Goal: Information Seeking & Learning: Learn about a topic

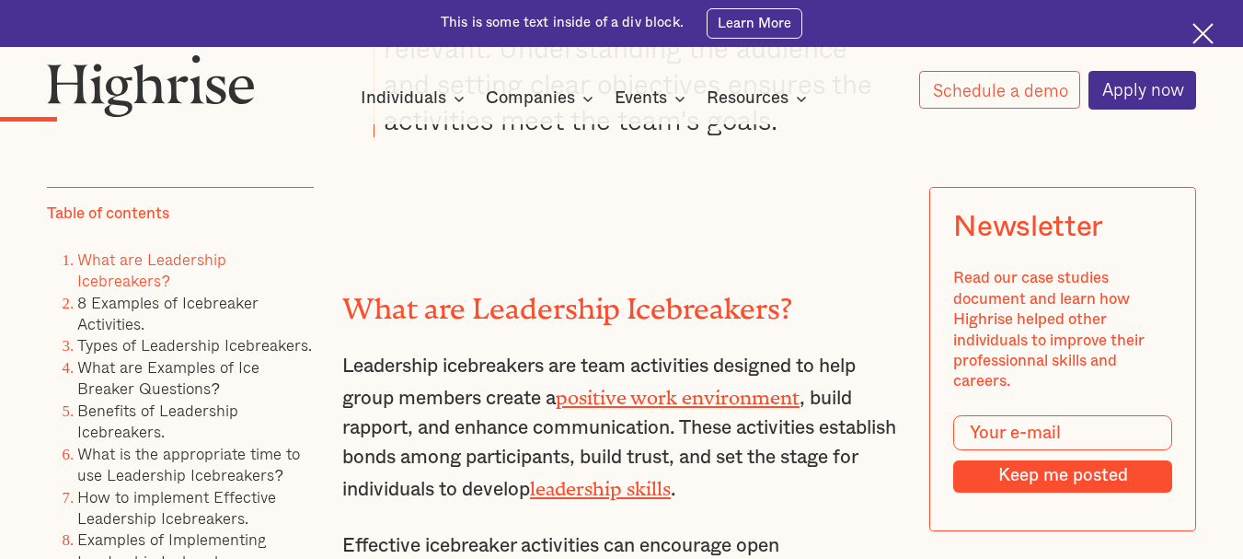
scroll to position [2577, 0]
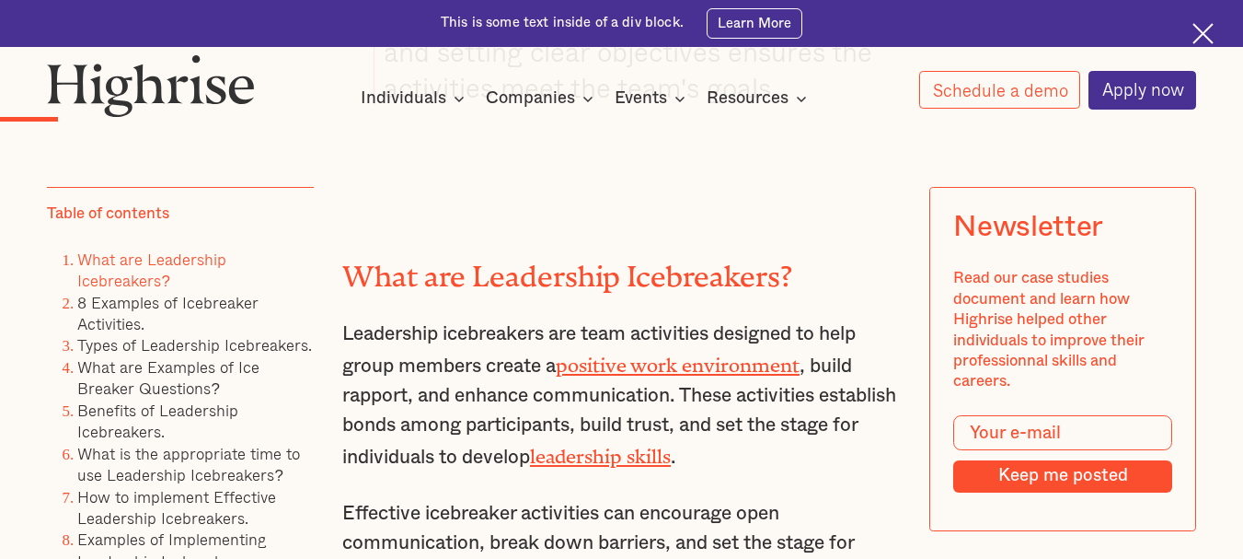
click at [662, 366] on link "positive work environment" at bounding box center [678, 360] width 244 height 12
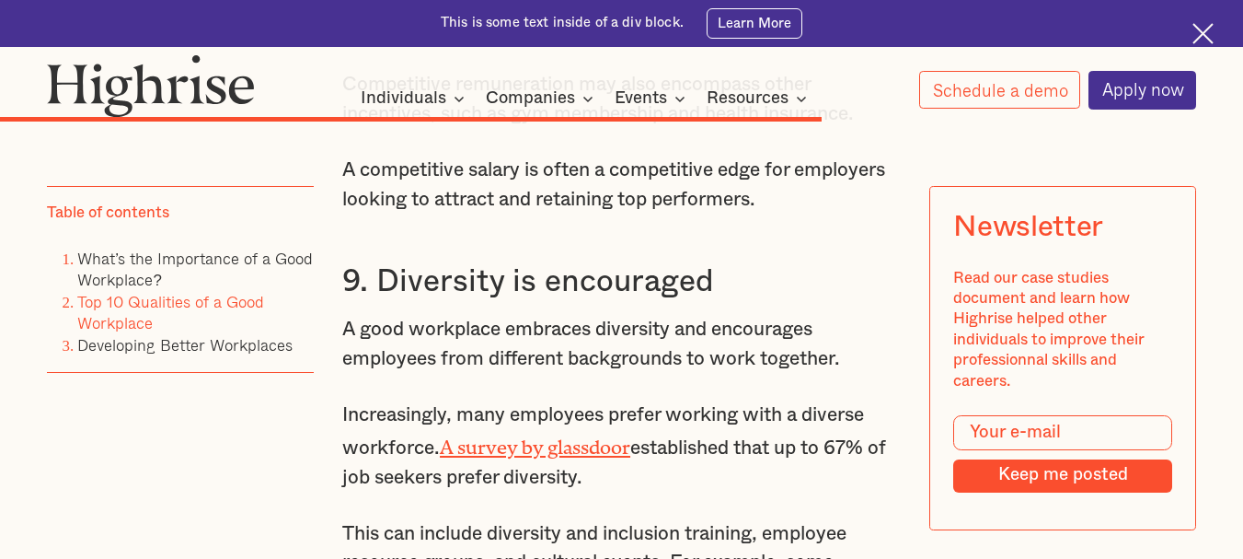
scroll to position [6626, 0]
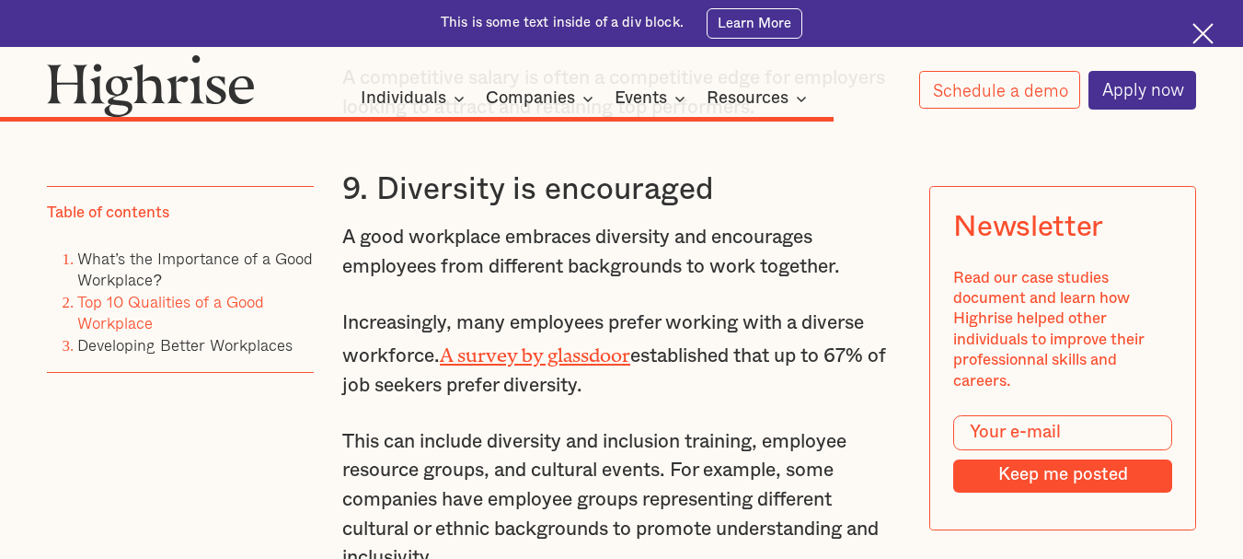
click at [281, 383] on div "Table of contents What’s the Importance of a Good Workplace? Top 10 Qualities o…" at bounding box center [180, 381] width 267 height 388
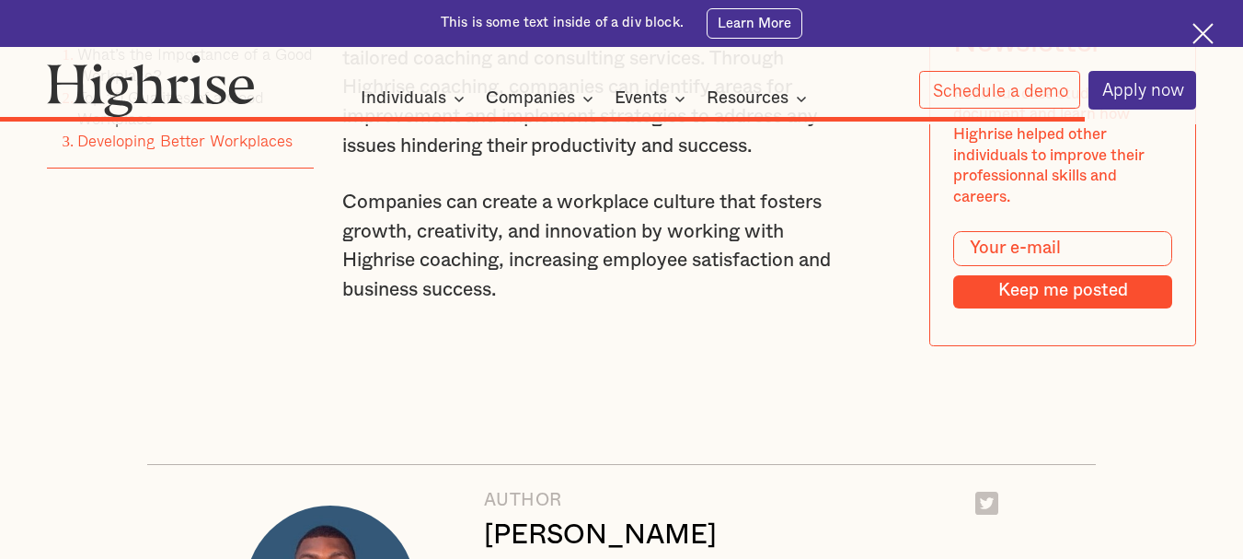
scroll to position [8374, 0]
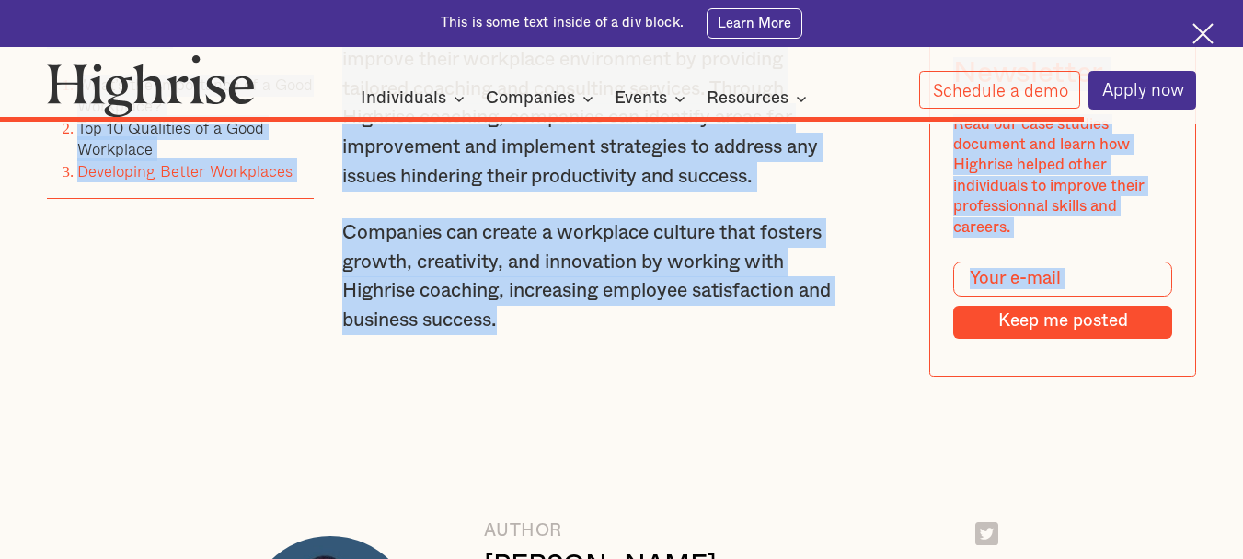
drag, startPoint x: 548, startPoint y: 387, endPoint x: 333, endPoint y: 125, distance: 338.6
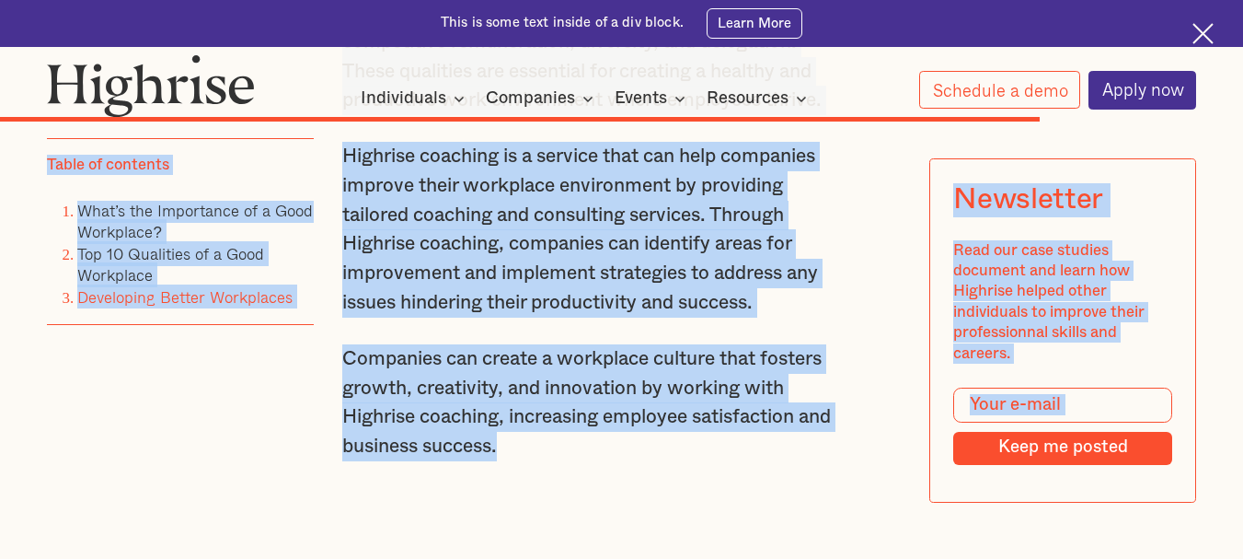
scroll to position [8006, 0]
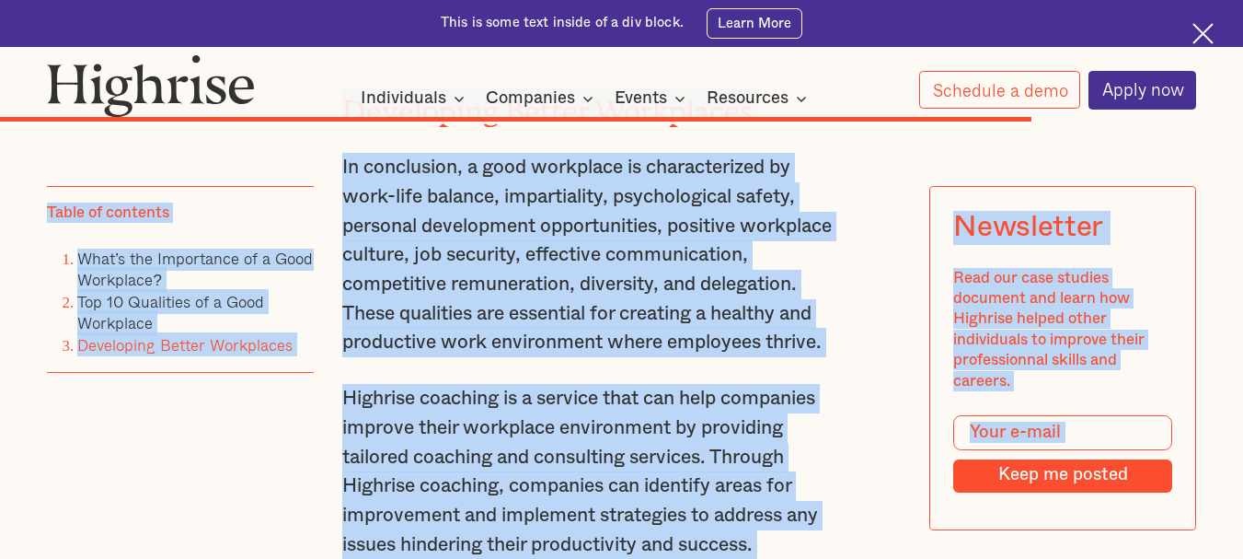
click at [447, 216] on p "In conclusion, a good workplace is characterized by work-life balance, impartia…" at bounding box center [593, 255] width 502 height 204
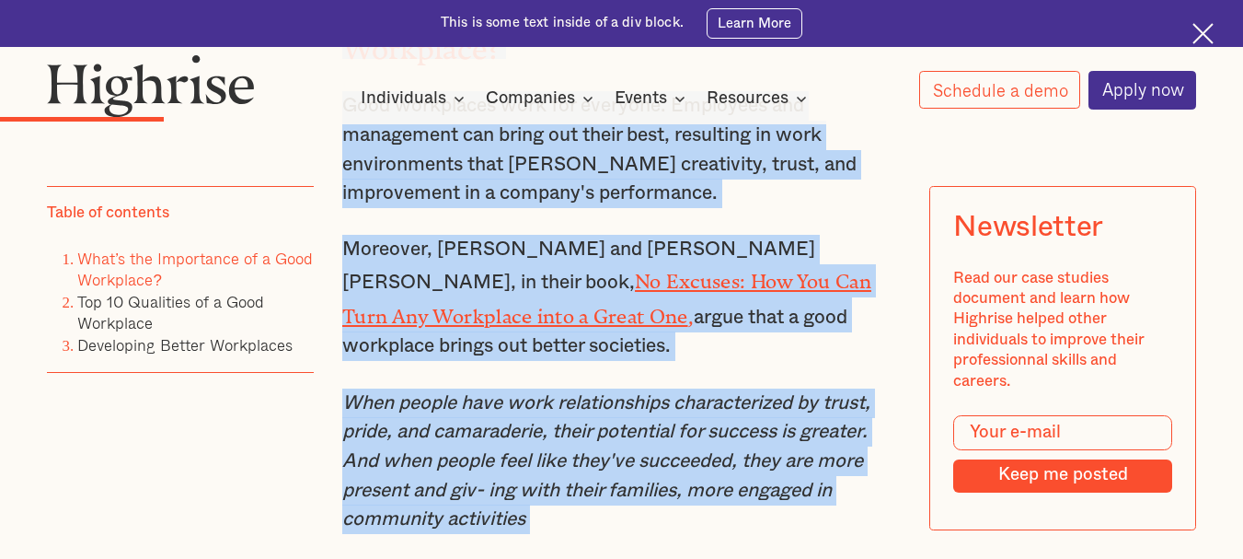
scroll to position [1936, 0]
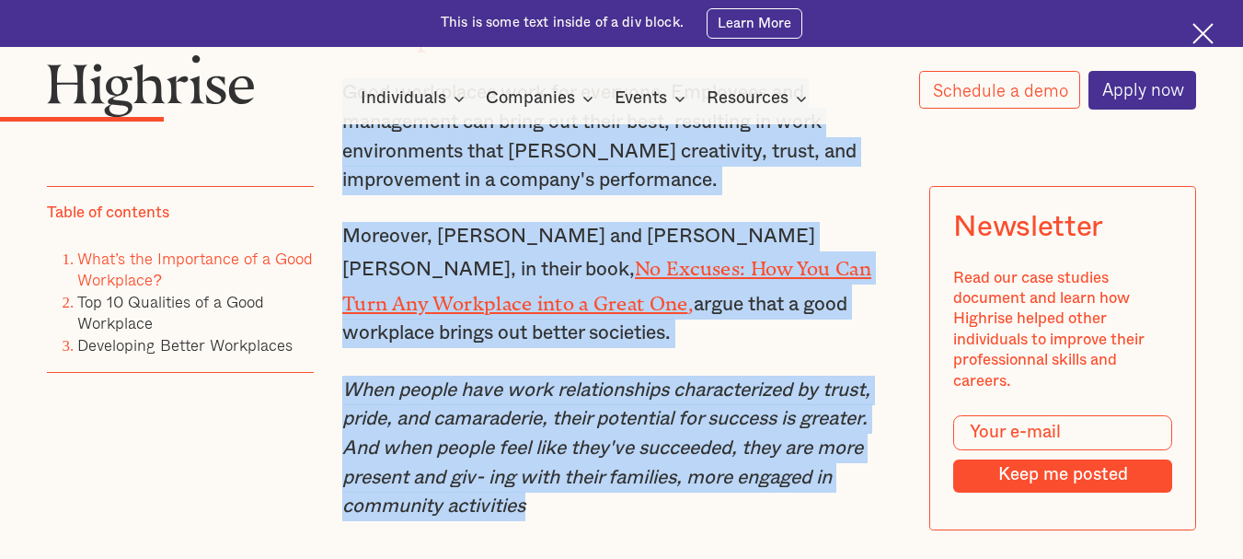
drag, startPoint x: 350, startPoint y: 148, endPoint x: 535, endPoint y: 490, distance: 389.1
copy div "What’s the Importance of a Good Workplace? Good workplaces work for everyone. E…"
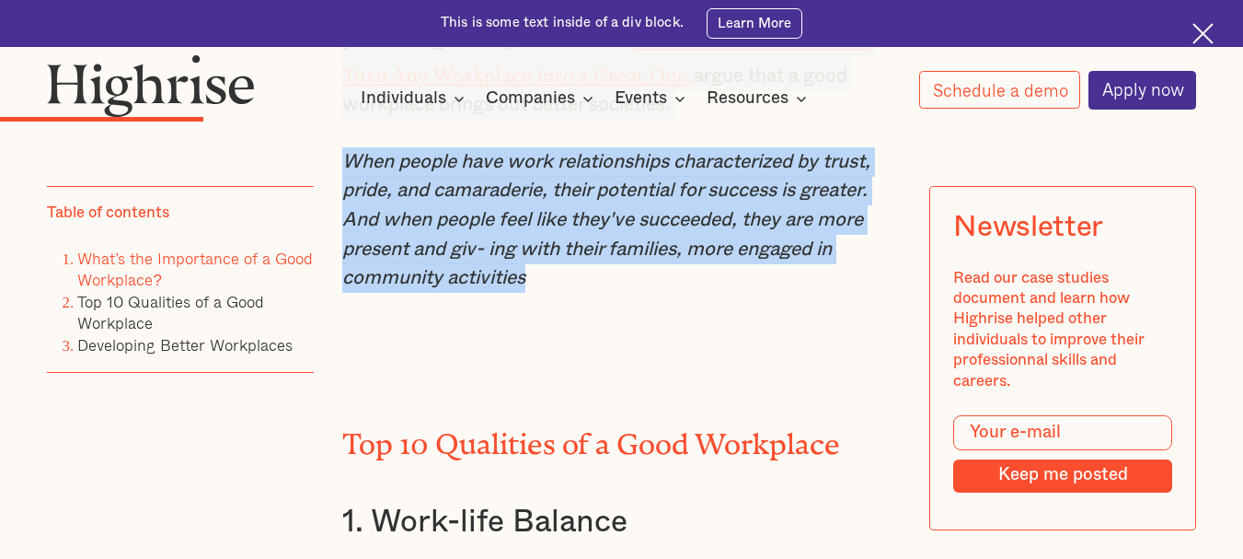
scroll to position [2212, 0]
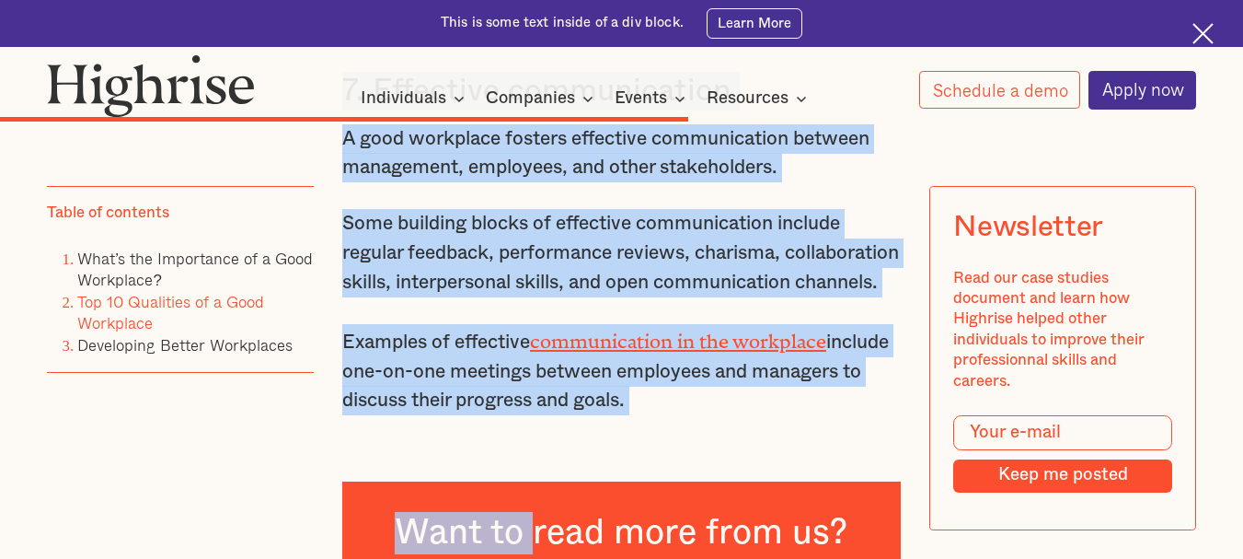
scroll to position [5617, 0]
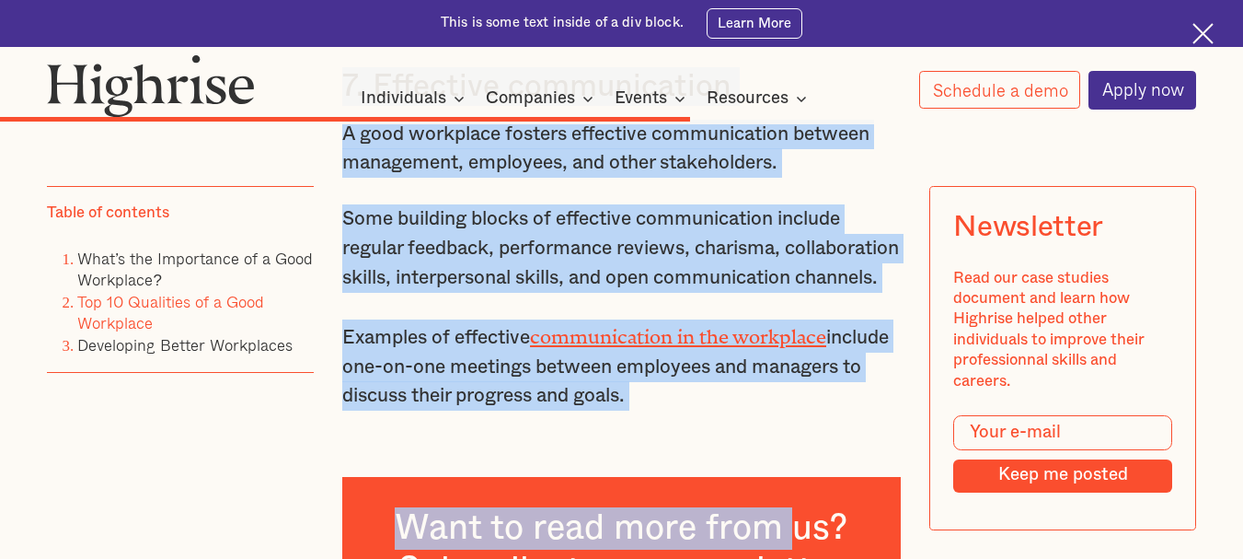
drag, startPoint x: 374, startPoint y: 260, endPoint x: 801, endPoint y: 484, distance: 482.0
copy div "p 10 Qualities of a Good Workplace 1. Work-life Balance One of the distinguishi…"
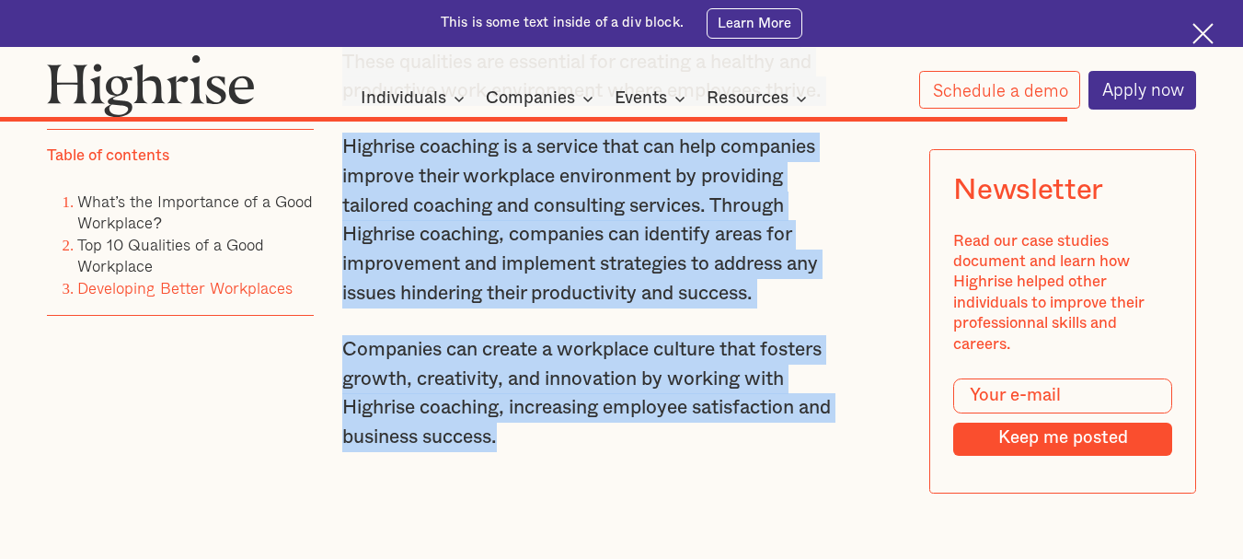
scroll to position [8259, 0]
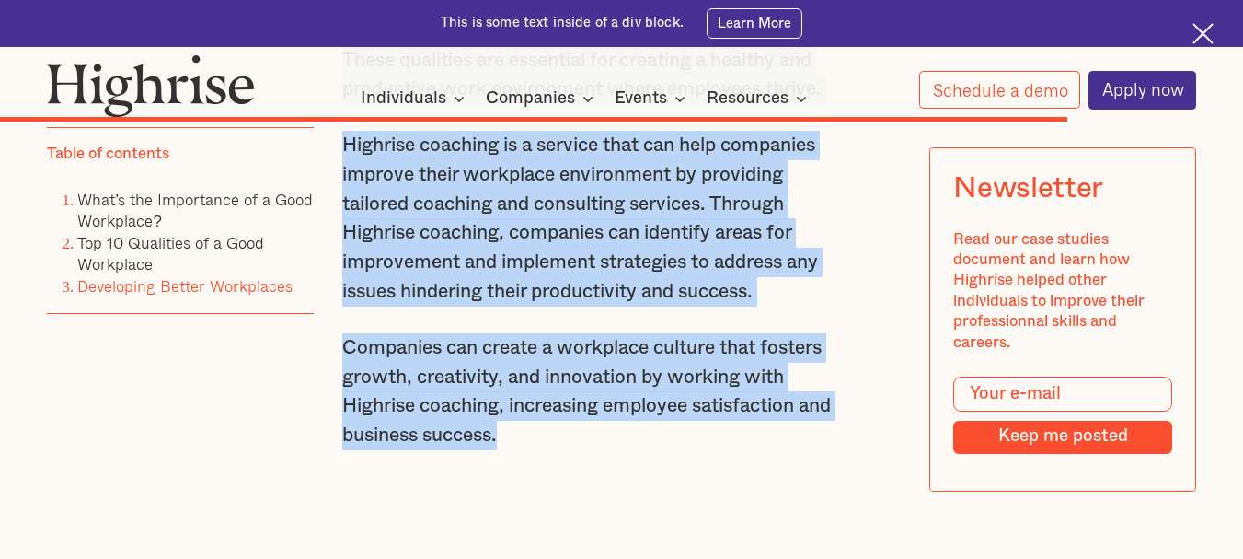
drag, startPoint x: 346, startPoint y: 236, endPoint x: 727, endPoint y: 527, distance: 479.8
copy div "8. Competitive remuneration A good workplace compensates its employees fairly a…"
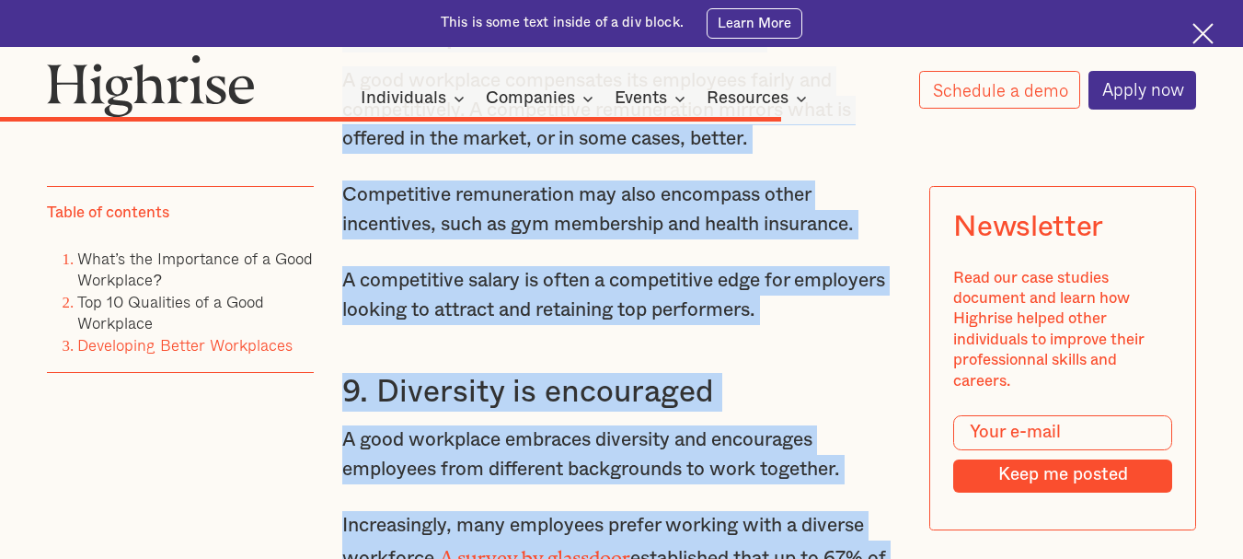
scroll to position [6235, 0]
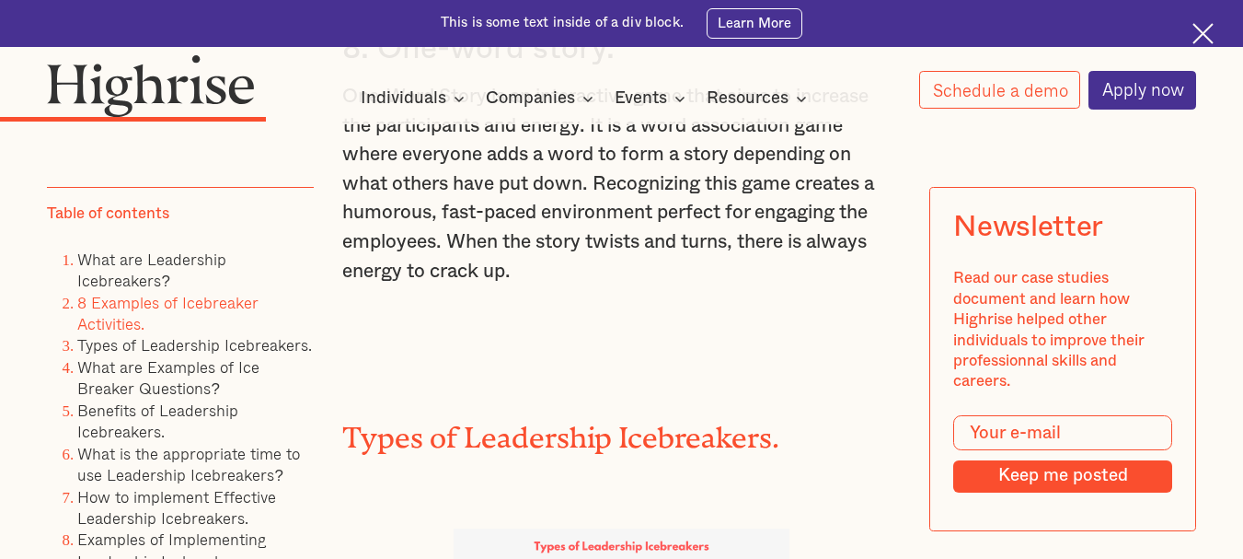
scroll to position [5925, 0]
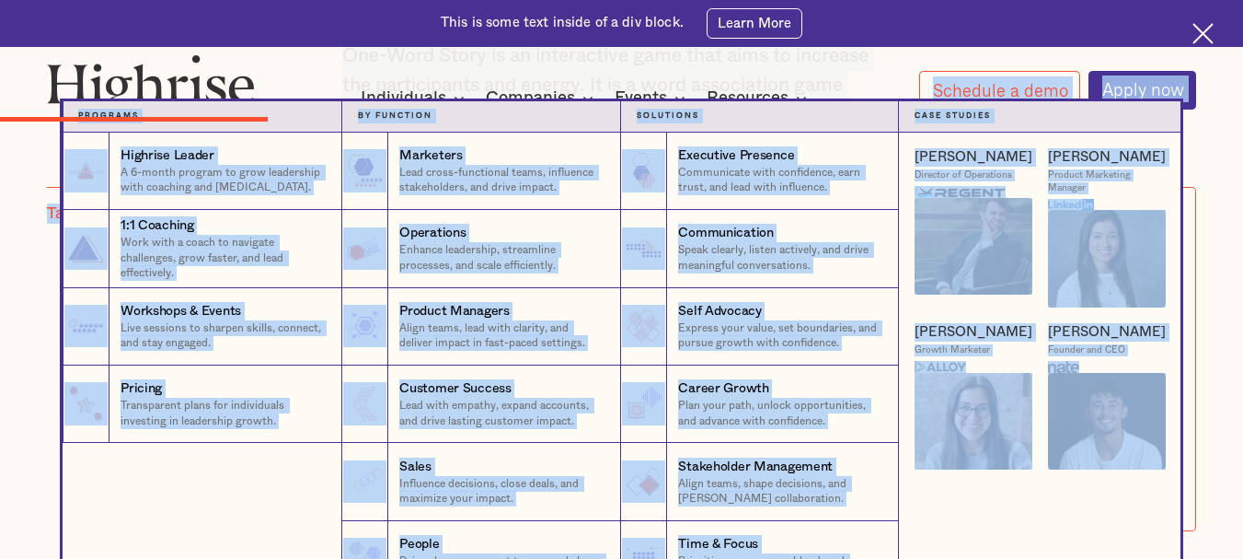
drag, startPoint x: 513, startPoint y: 220, endPoint x: 380, endPoint y: 89, distance: 186.1
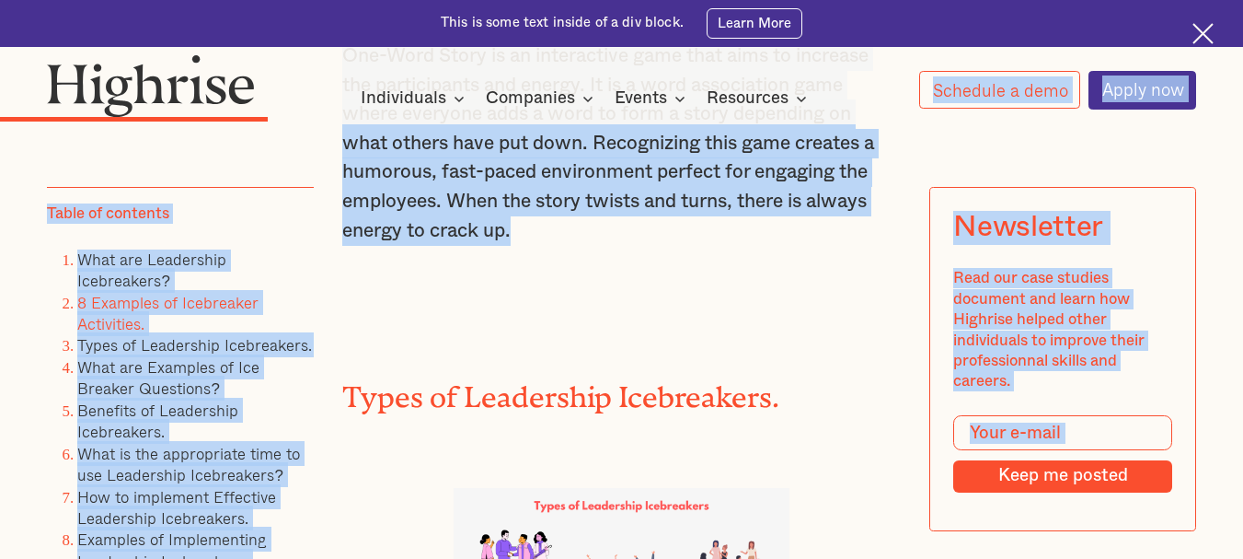
click at [433, 188] on p "One-Word Story is an interactive game that aims to increase the participants an…" at bounding box center [621, 143] width 559 height 204
drag, startPoint x: 509, startPoint y: 222, endPoint x: 397, endPoint y: 113, distance: 156.2
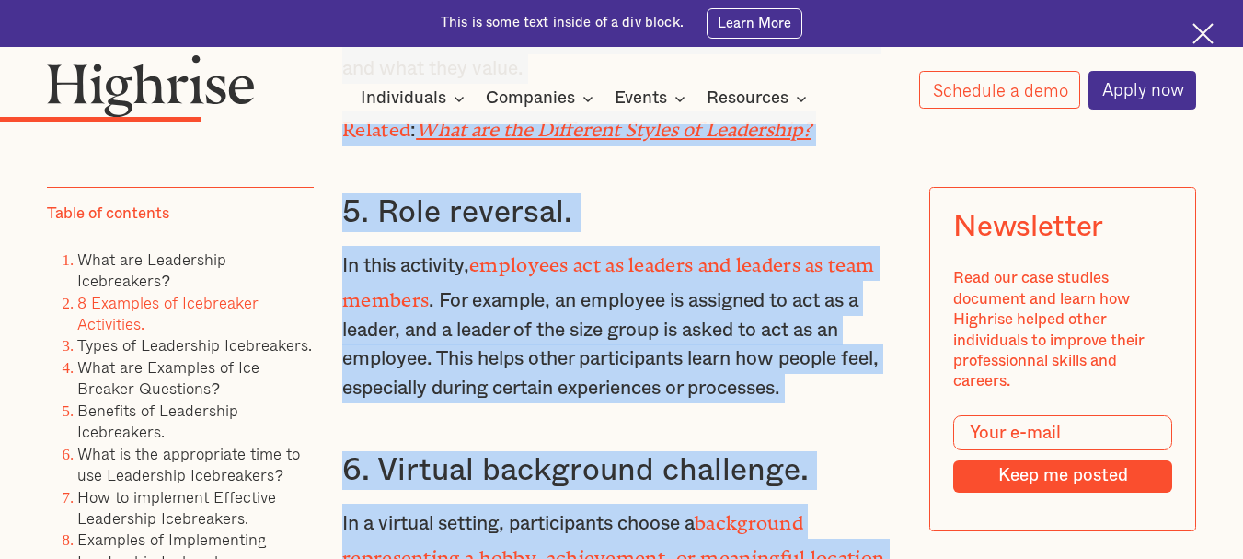
scroll to position [4908, 0]
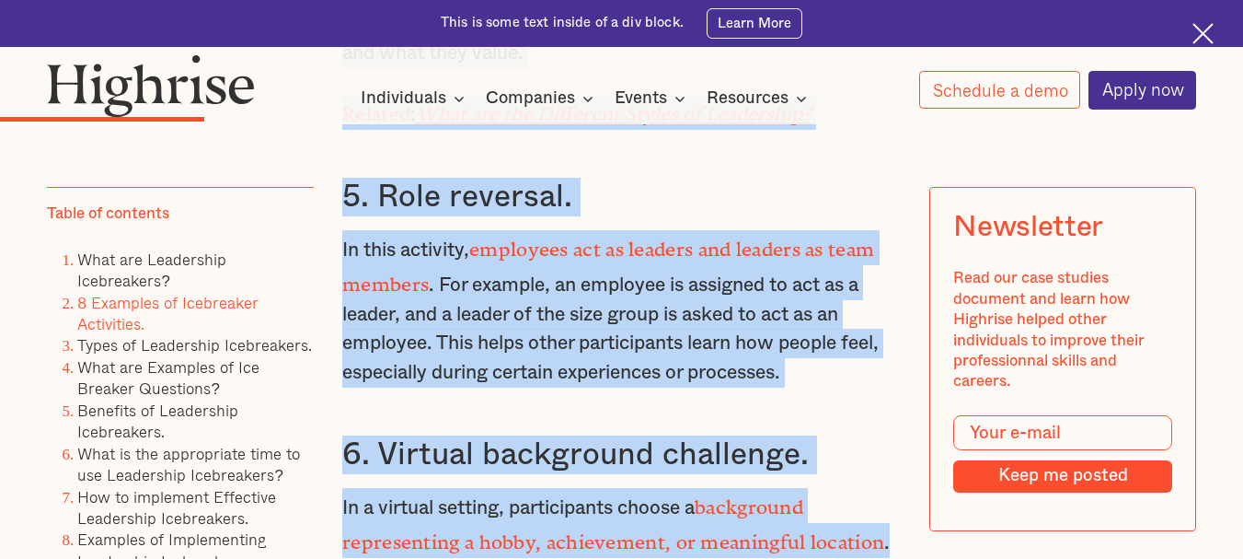
drag, startPoint x: 367, startPoint y: 236, endPoint x: 839, endPoint y: 529, distance: 555.9
copy div "Two truths and a lie. Participants make three statements about themselves: two …"
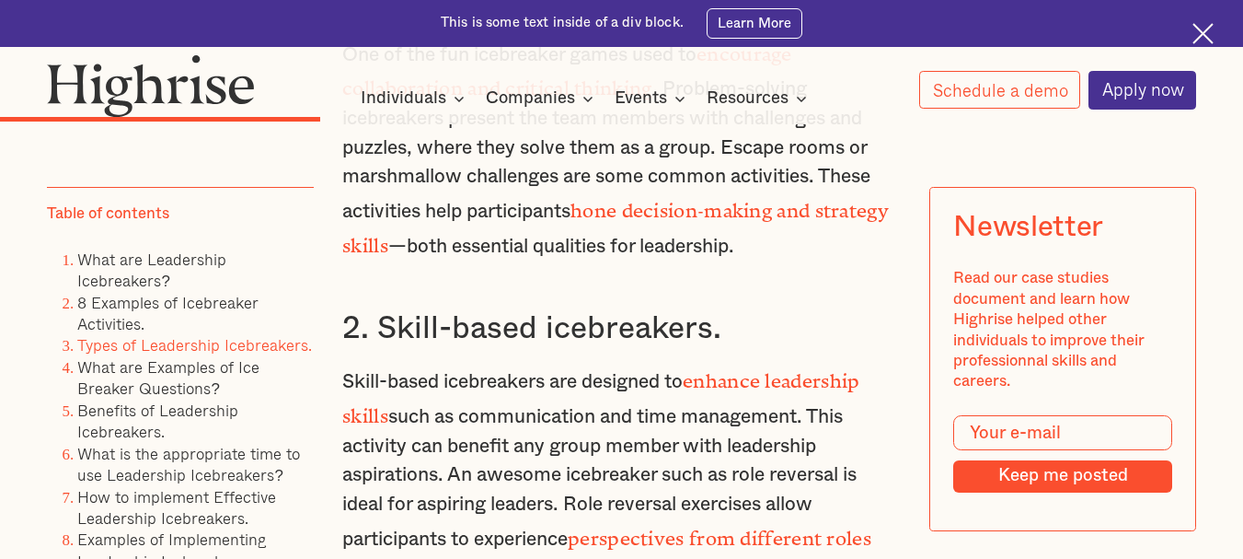
scroll to position [6748, 0]
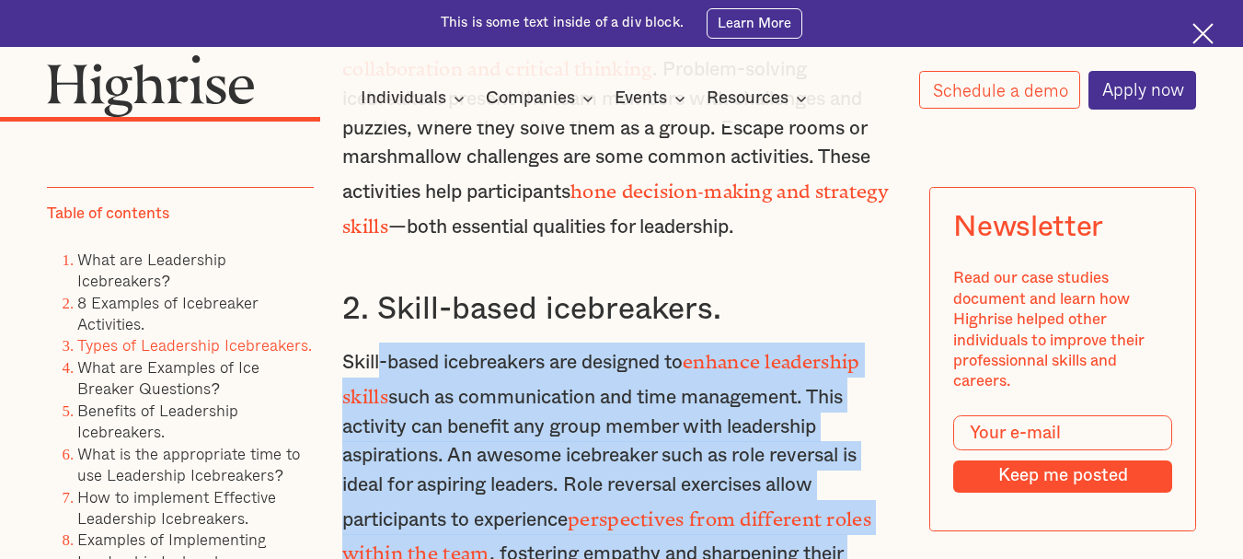
drag, startPoint x: 556, startPoint y: 540, endPoint x: 379, endPoint y: 345, distance: 263.2
click at [379, 345] on p "Skill-based icebreakers are designed to enhance leadership skills such as commu…" at bounding box center [621, 469] width 559 height 255
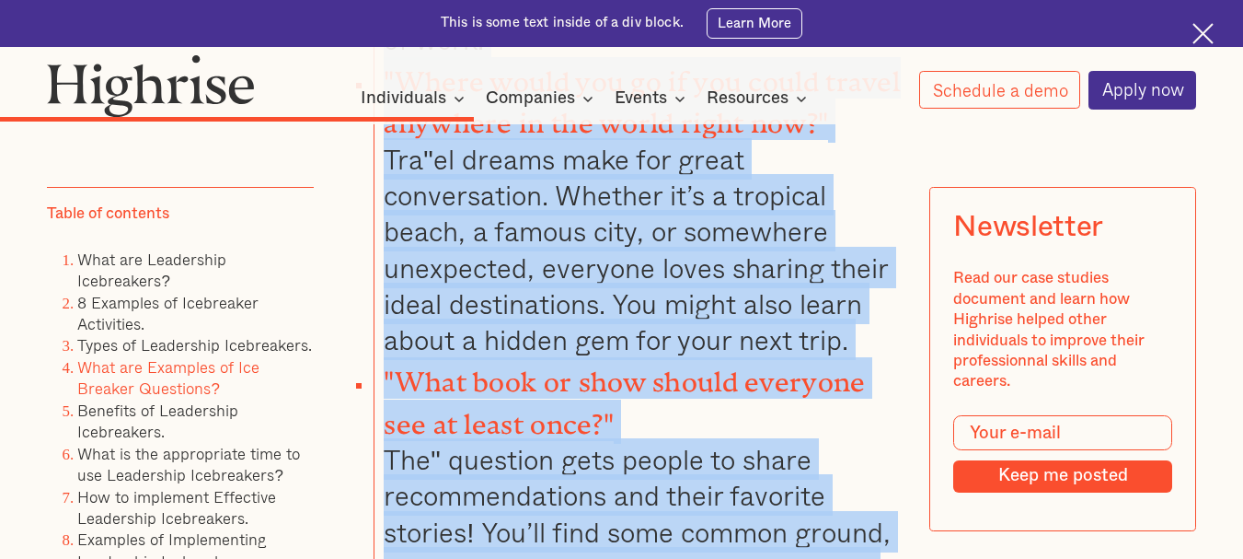
scroll to position [9297, 0]
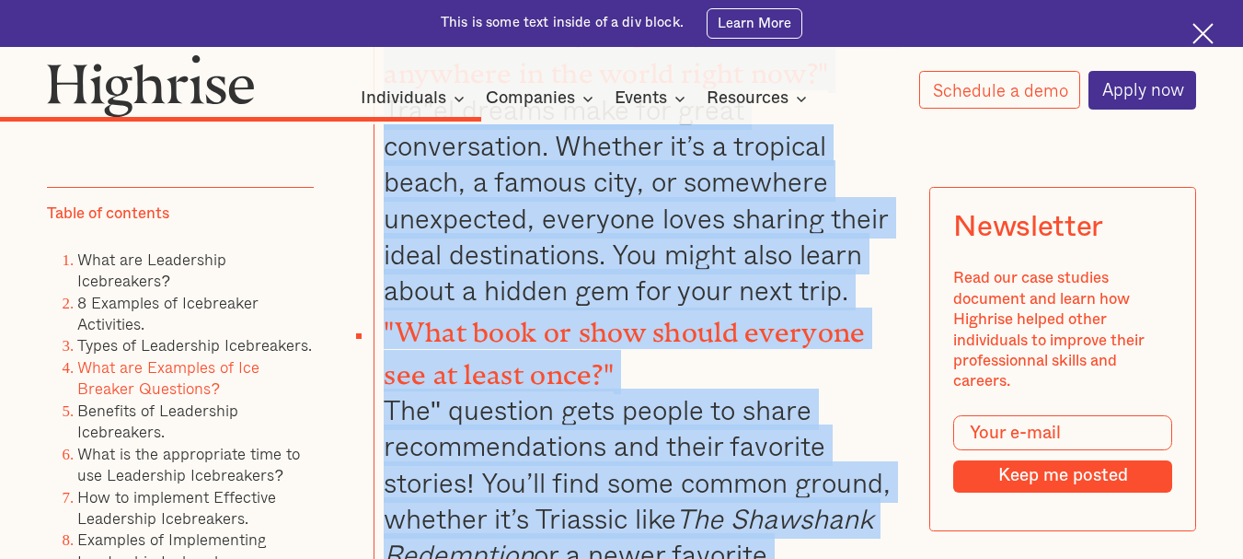
drag, startPoint x: 333, startPoint y: 221, endPoint x: 649, endPoint y: 531, distance: 442.5
copy div "1. Problem-solving icebreakers. One of the fun icebreaker games used to encoura…"
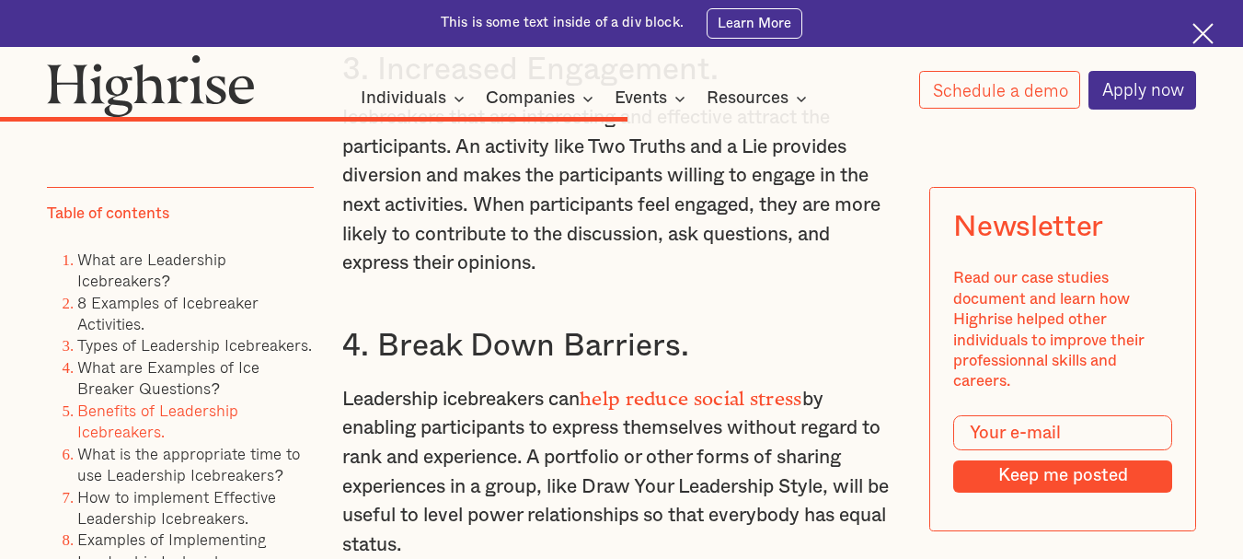
scroll to position [11408, 0]
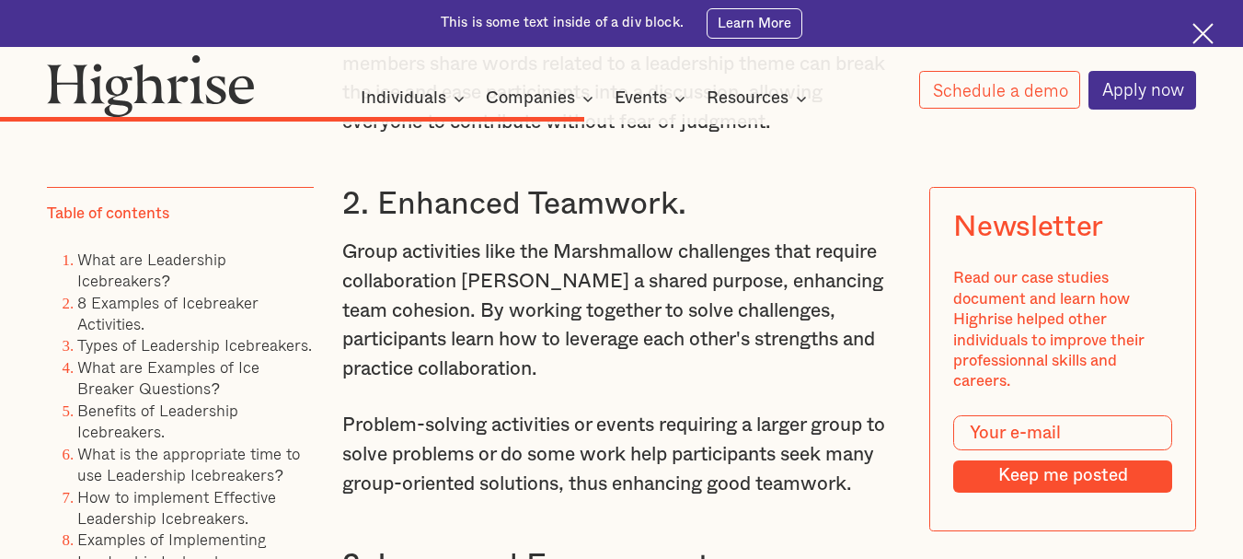
scroll to position [10855, 0]
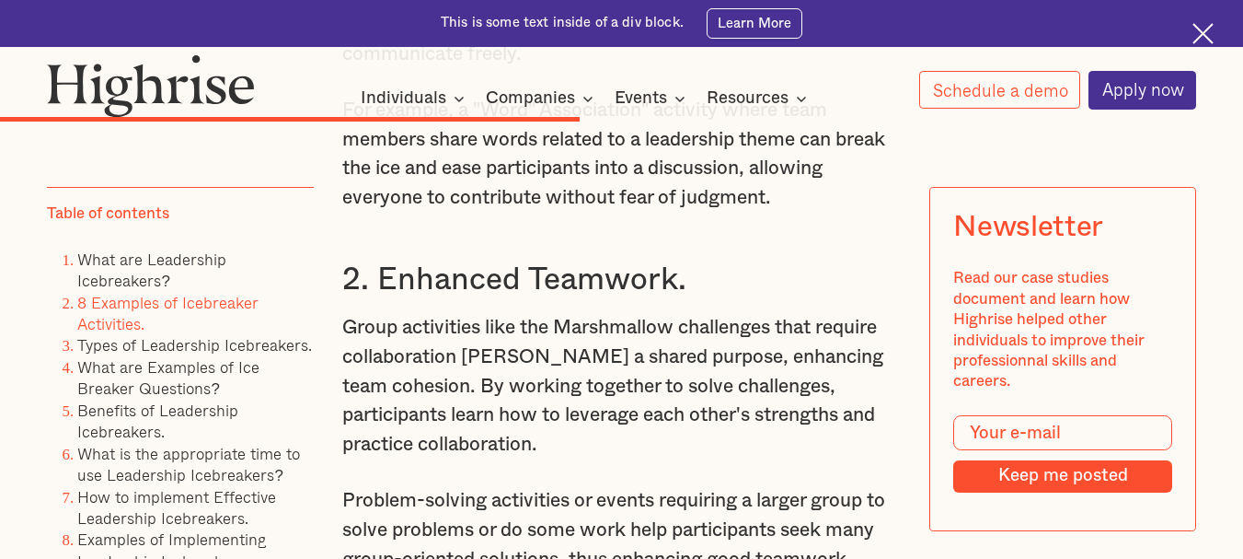
click at [125, 304] on link "8 Examples of Icebreaker Activities." at bounding box center [167, 312] width 181 height 46
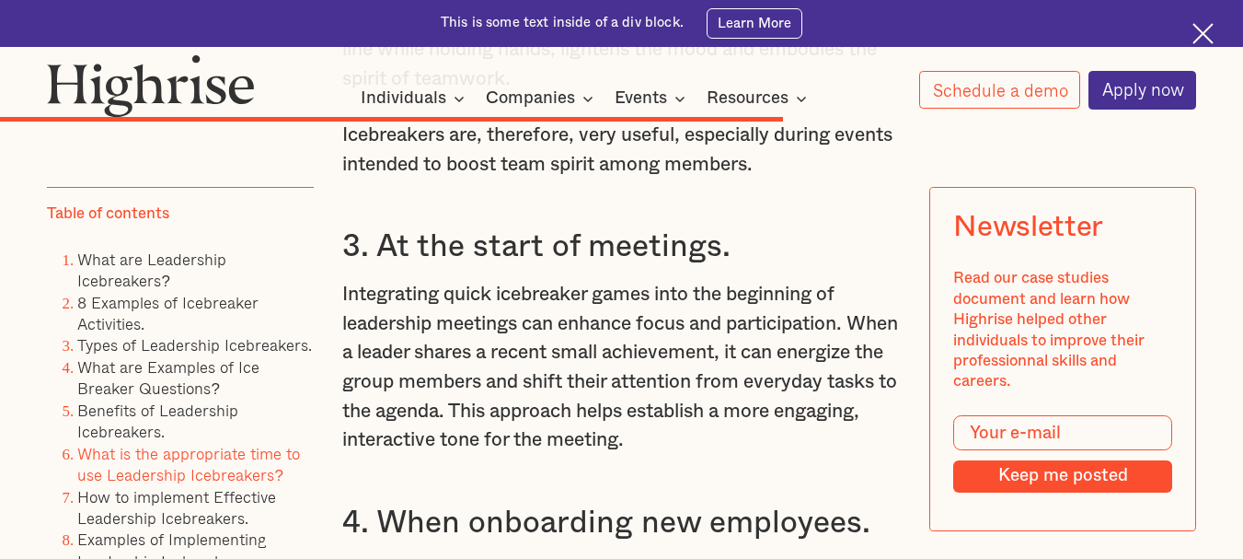
scroll to position [14114, 0]
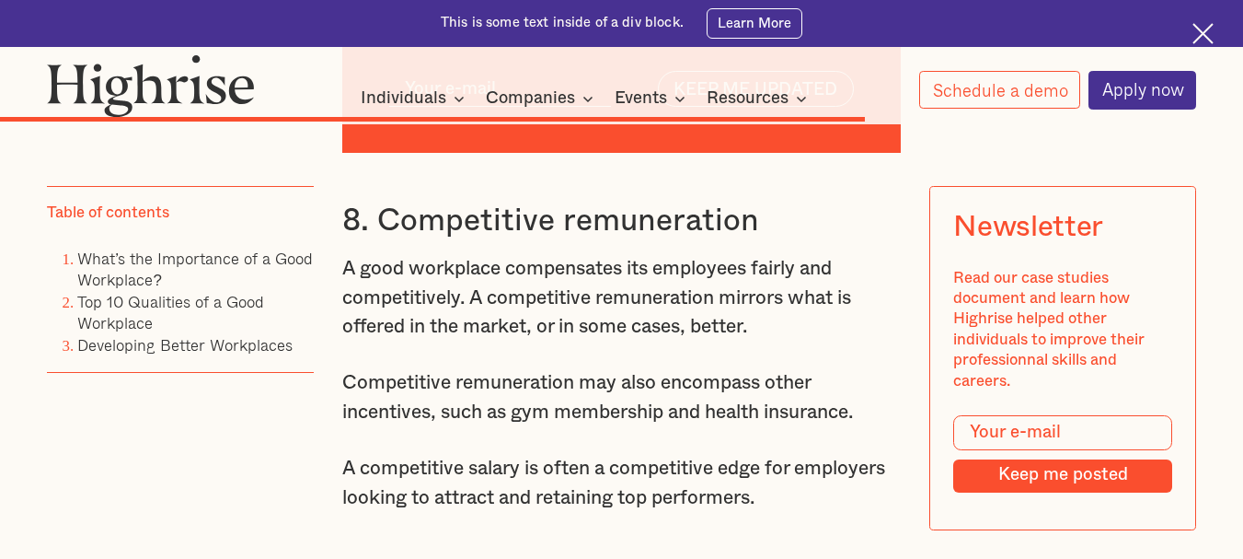
scroll to position [6235, 0]
